Goal: Task Accomplishment & Management: Manage account settings

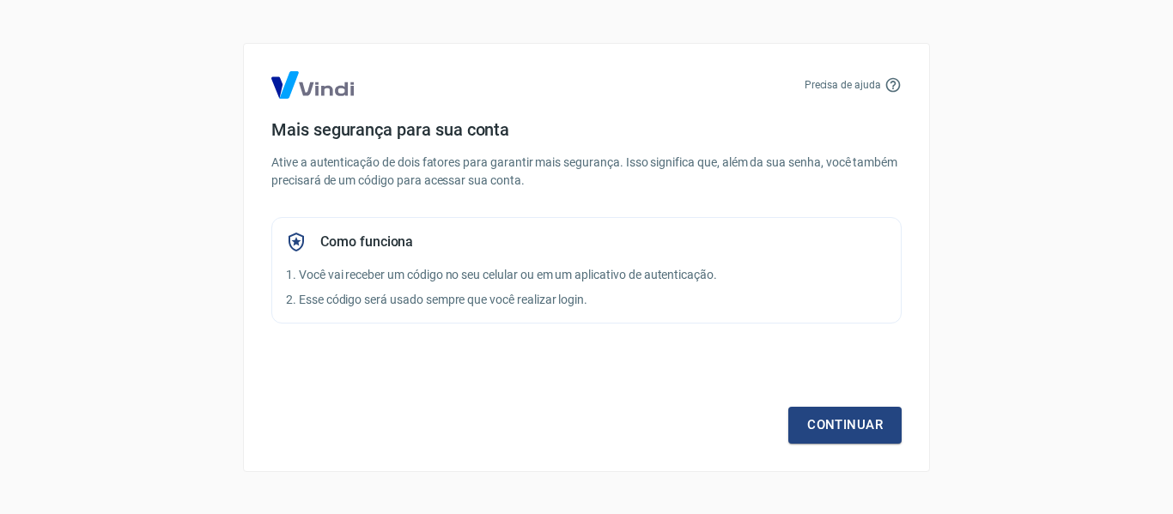
click at [1100, 330] on div "Precisa de ajuda Mais segurança para sua conta Ative a autenticação de dois fat…" at bounding box center [586, 257] width 1173 height 514
